Goal: Check status: Check status

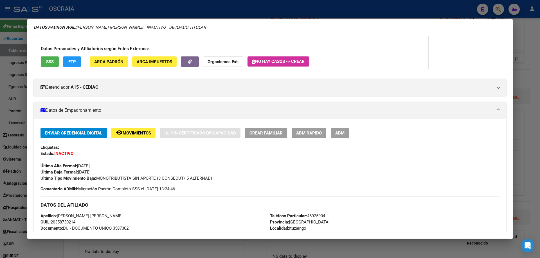
scroll to position [28, 0]
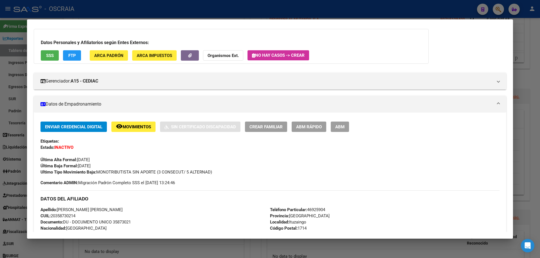
click at [206, 15] on div at bounding box center [270, 129] width 540 height 258
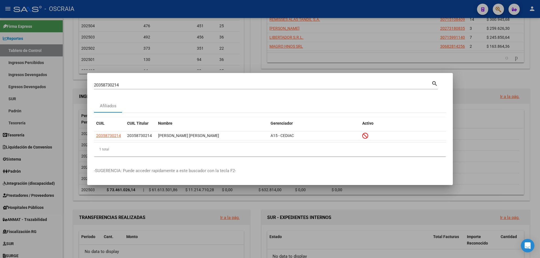
click at [193, 81] on div "20358730214 [PERSON_NAME] (apellido, dni, [PERSON_NAME], [PERSON_NAME], cuit, o…" at bounding box center [262, 85] width 337 height 8
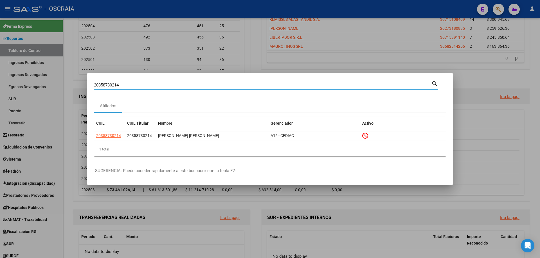
click at [195, 82] on div "20358730214 [PERSON_NAME] (apellido, dni, [PERSON_NAME], [PERSON_NAME], cuit, o…" at bounding box center [262, 85] width 337 height 8
click at [195, 84] on input "20358730214" at bounding box center [262, 85] width 337 height 5
paste input "188500995"
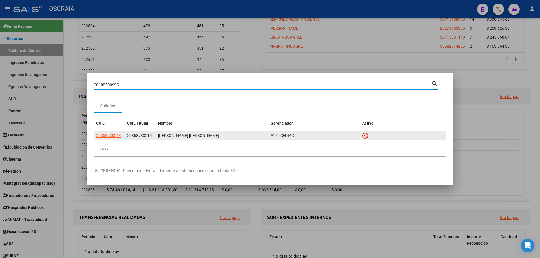
type input "20188500995"
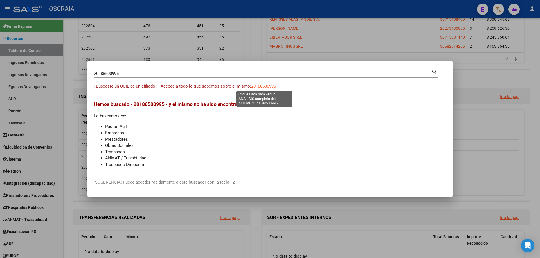
click at [253, 85] on span "20188500995" at bounding box center [263, 86] width 25 height 5
type textarea "20188500995"
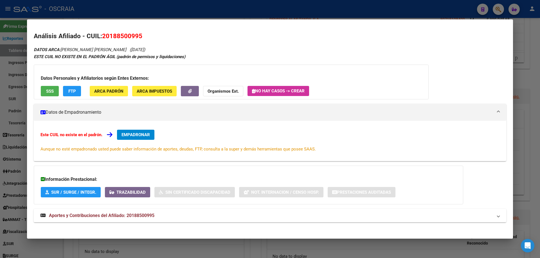
scroll to position [3, 0]
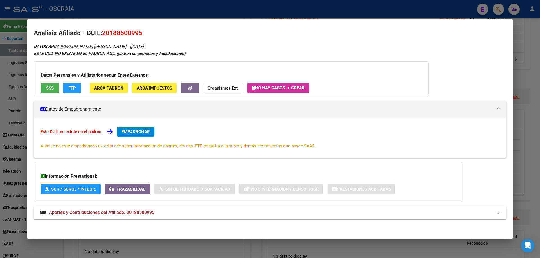
click at [123, 210] on span "Aportes y Contribuciones del Afiliado: 20188500995" at bounding box center [101, 212] width 105 height 5
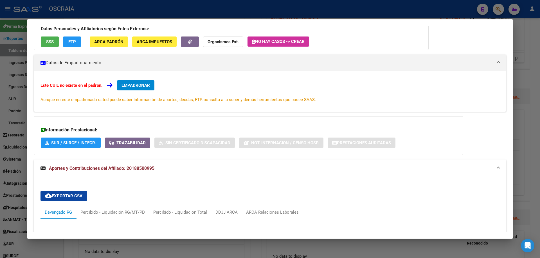
scroll to position [0, 0]
